Goal: Transaction & Acquisition: Purchase product/service

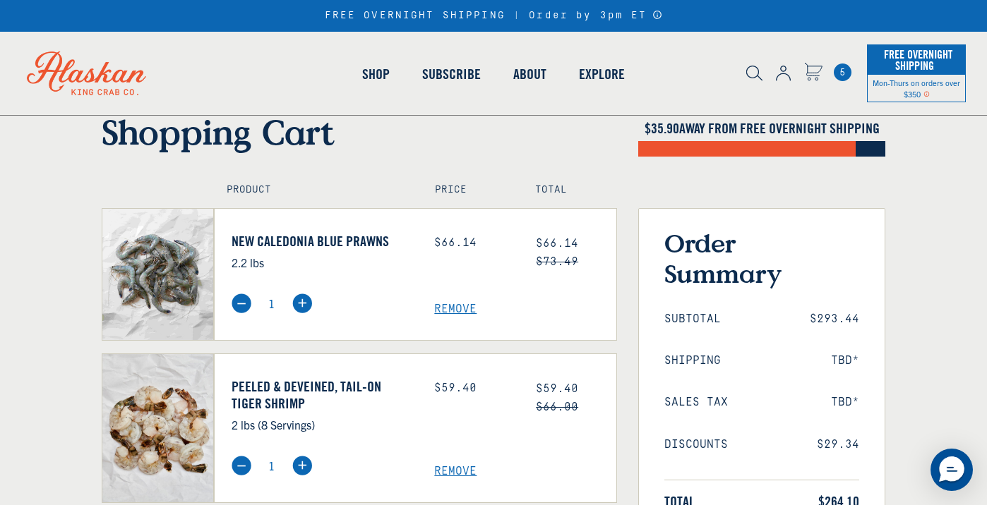
click at [844, 183] on div "$ 35.90 AWAY FROM FREE OVERNIGHT SHIPPING" at bounding box center [761, 152] width 268 height 64
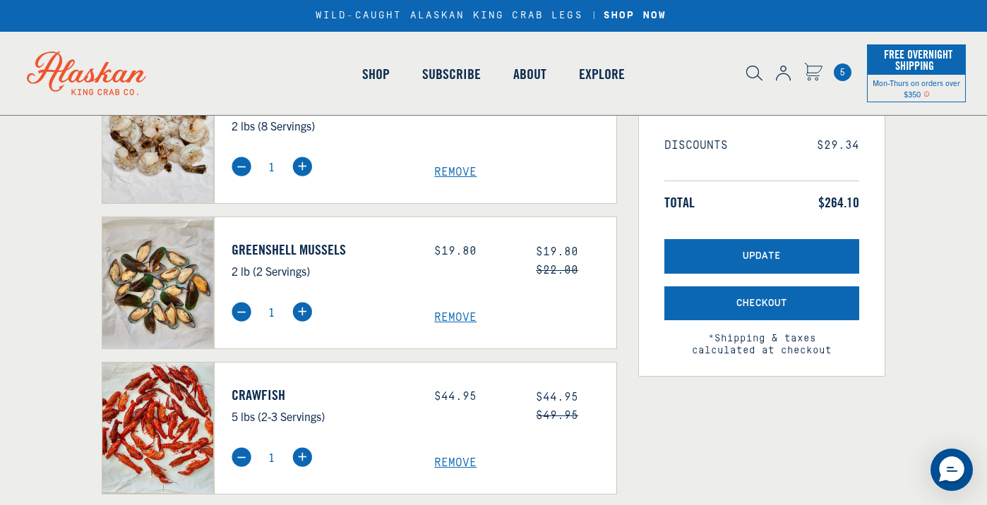
scroll to position [322, 0]
